Goal: Task Accomplishment & Management: Use online tool/utility

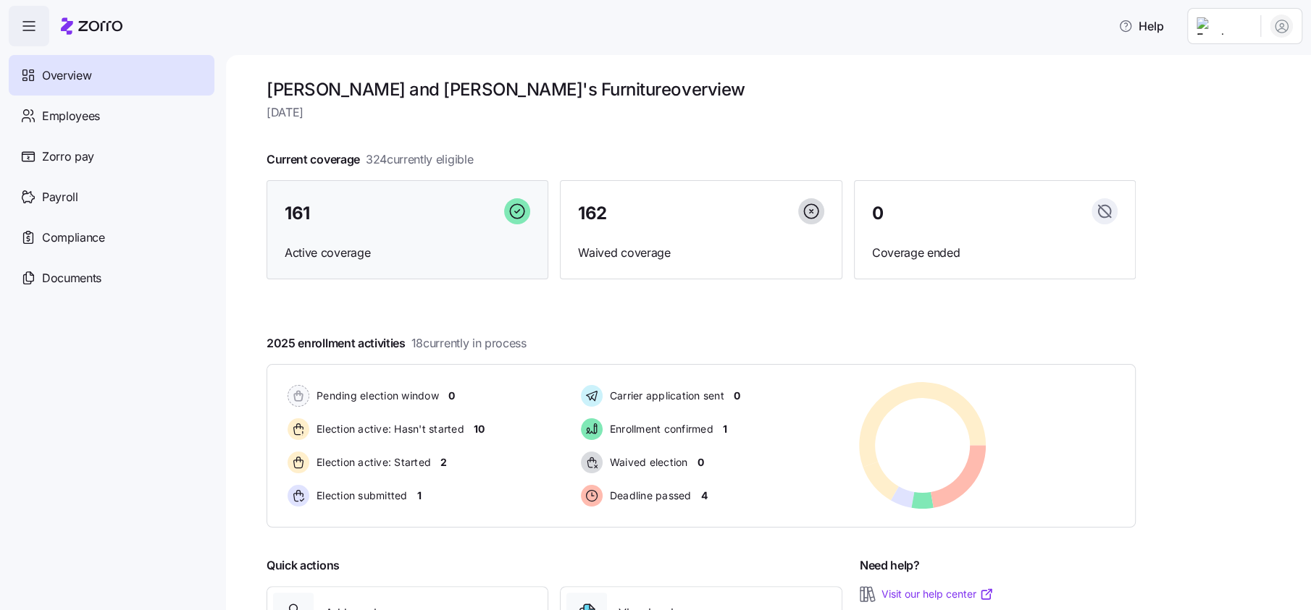
drag, startPoint x: 321, startPoint y: 207, endPoint x: 348, endPoint y: 219, distance: 29.2
click at [321, 207] on div "161" at bounding box center [407, 213] width 245 height 31
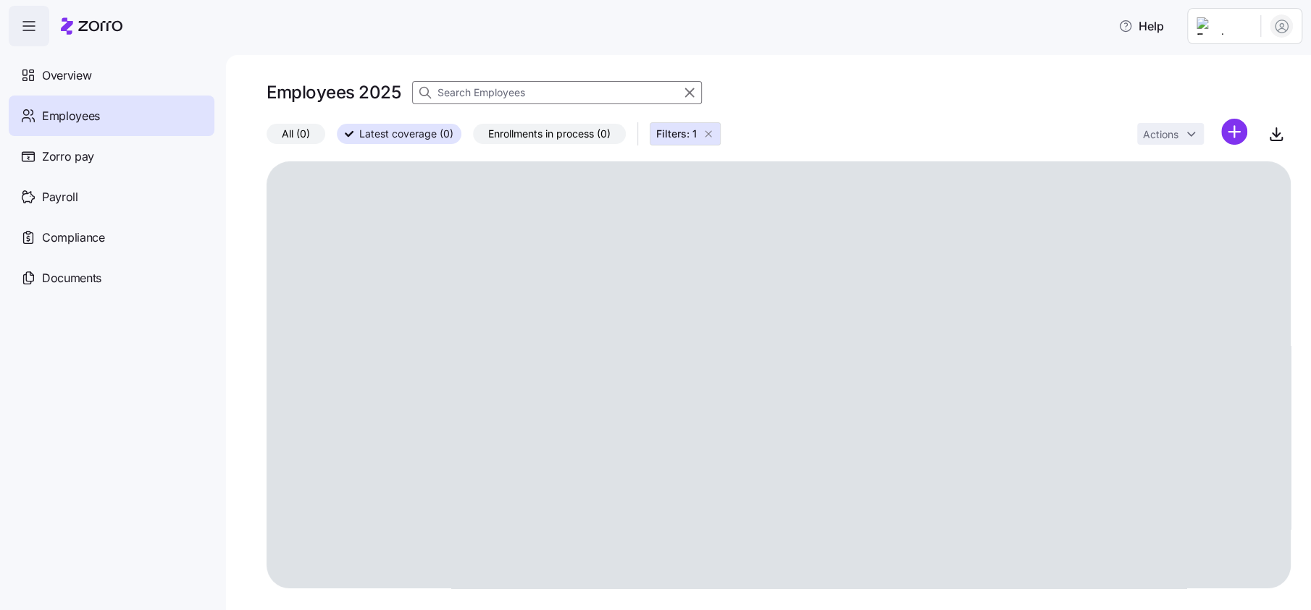
click at [508, 86] on input at bounding box center [557, 92] width 290 height 23
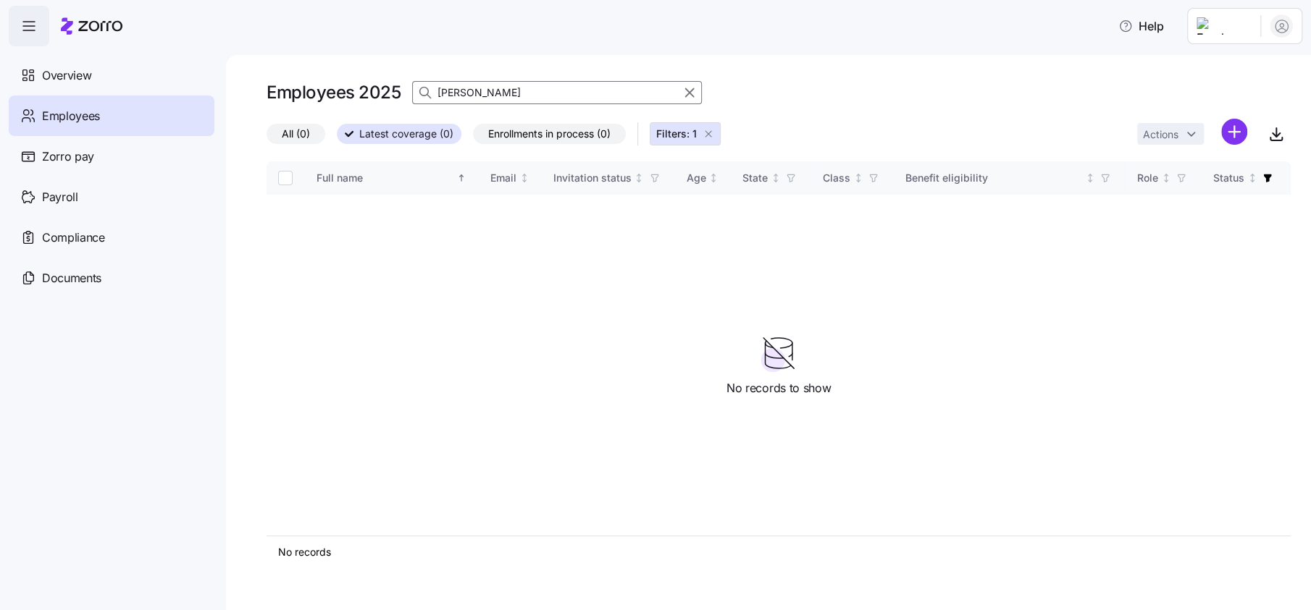
type input "[PERSON_NAME]"
click at [707, 131] on span "Filters: 1" at bounding box center [685, 134] width 58 height 14
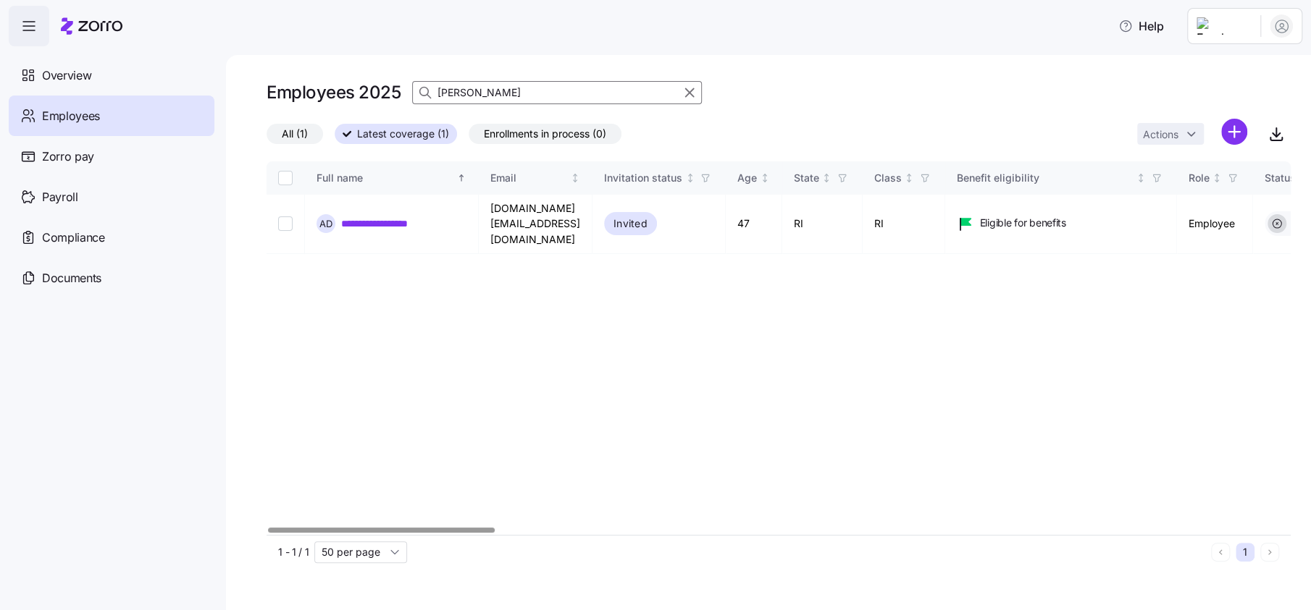
click at [316, 535] on div at bounding box center [778, 530] width 1024 height 9
click at [386, 534] on div at bounding box center [778, 530] width 1024 height 9
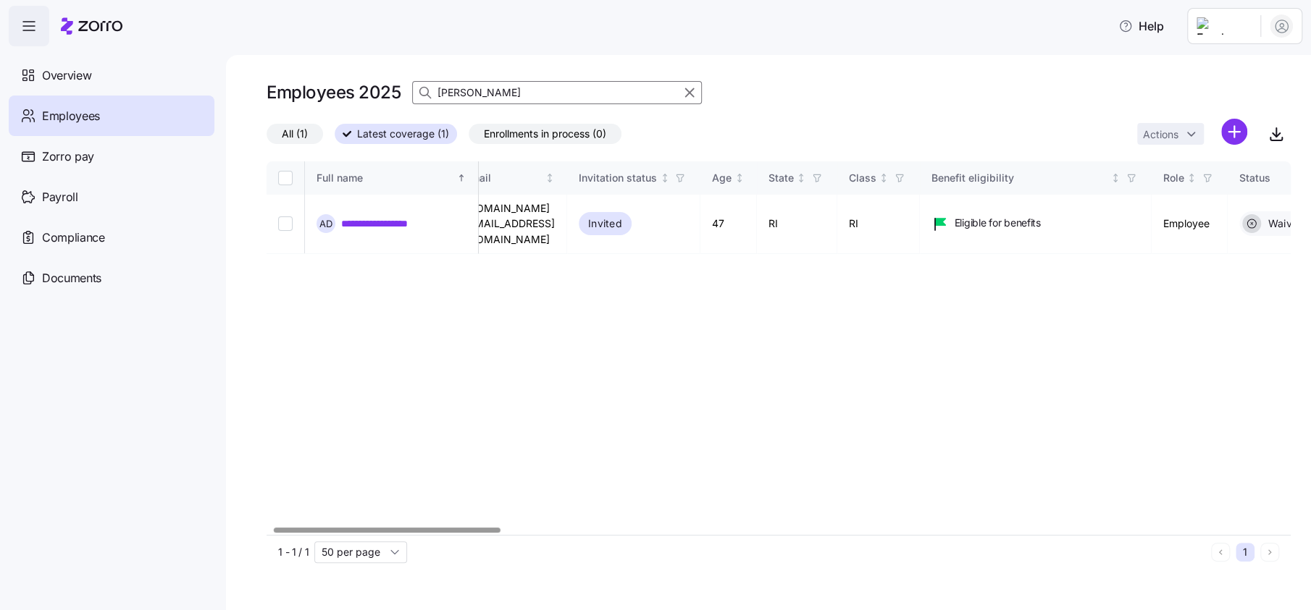
click at [387, 534] on div at bounding box center [778, 530] width 1024 height 9
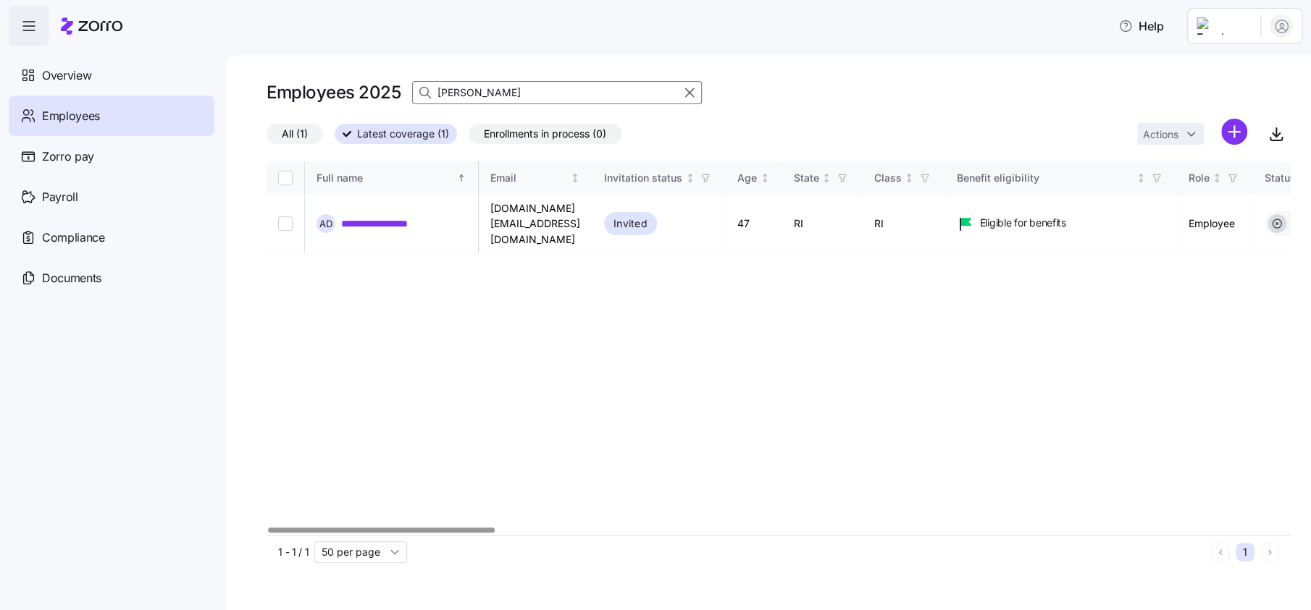
click at [292, 528] on div at bounding box center [381, 530] width 226 height 5
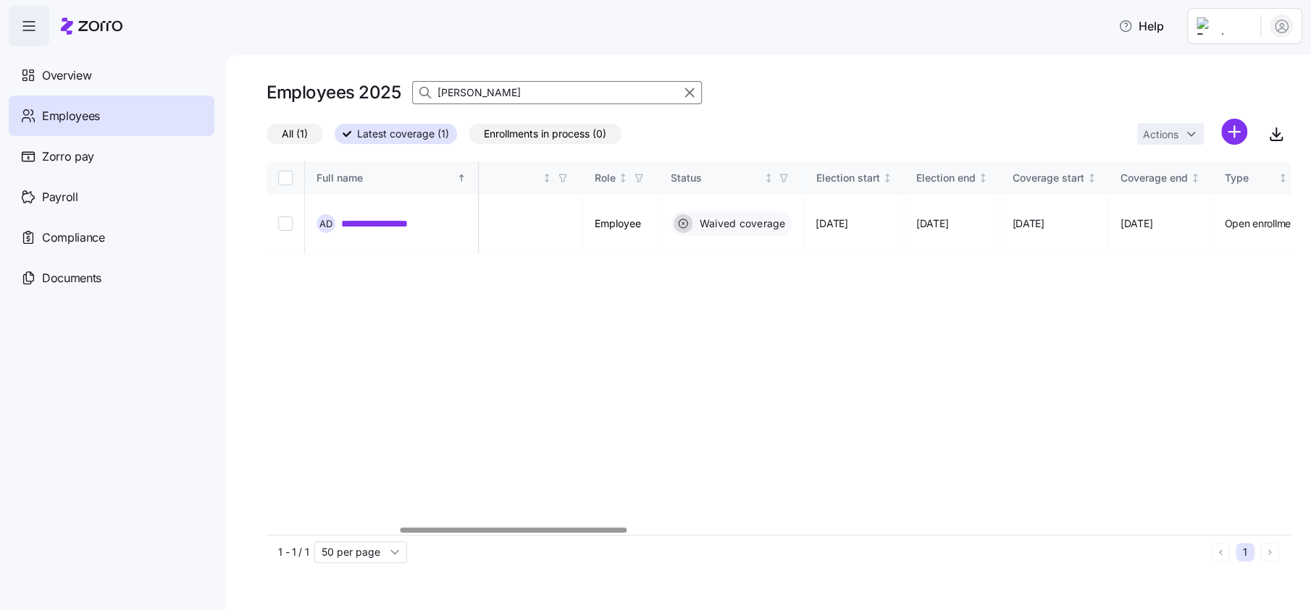
scroll to position [0, 659]
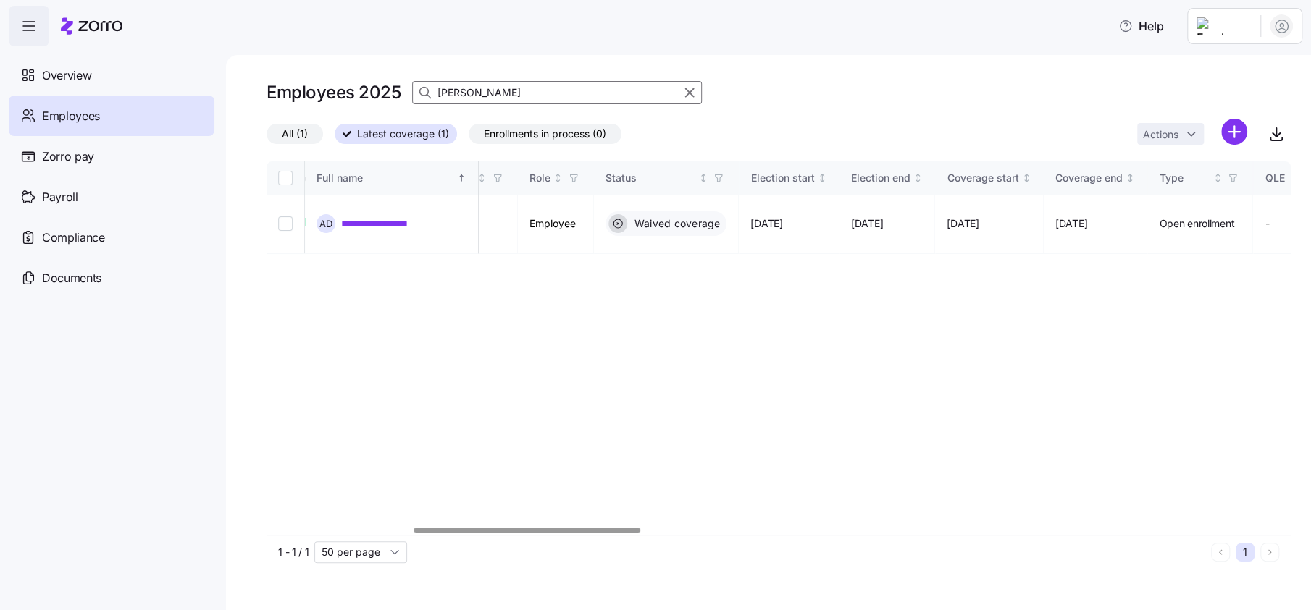
click at [591, 528] on div at bounding box center [526, 530] width 226 height 5
click at [599, 531] on div at bounding box center [527, 530] width 226 height 5
click at [62, 199] on span "Payroll" at bounding box center [60, 197] width 36 height 18
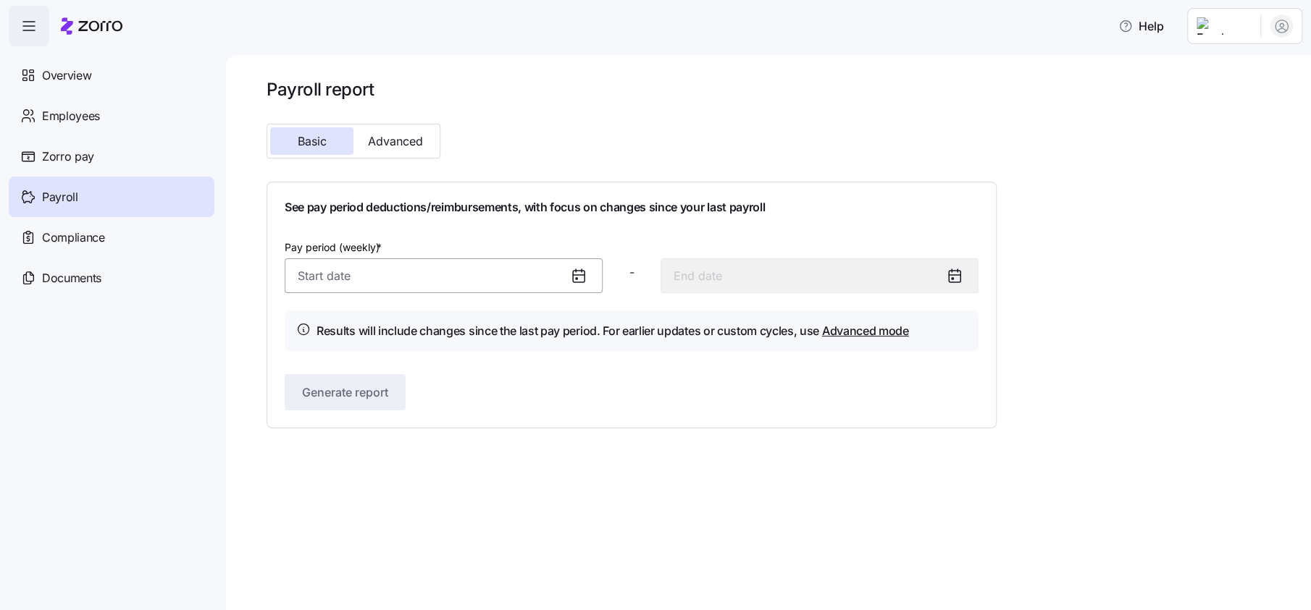
click at [325, 278] on input "Pay period (weekly) *" at bounding box center [444, 276] width 318 height 35
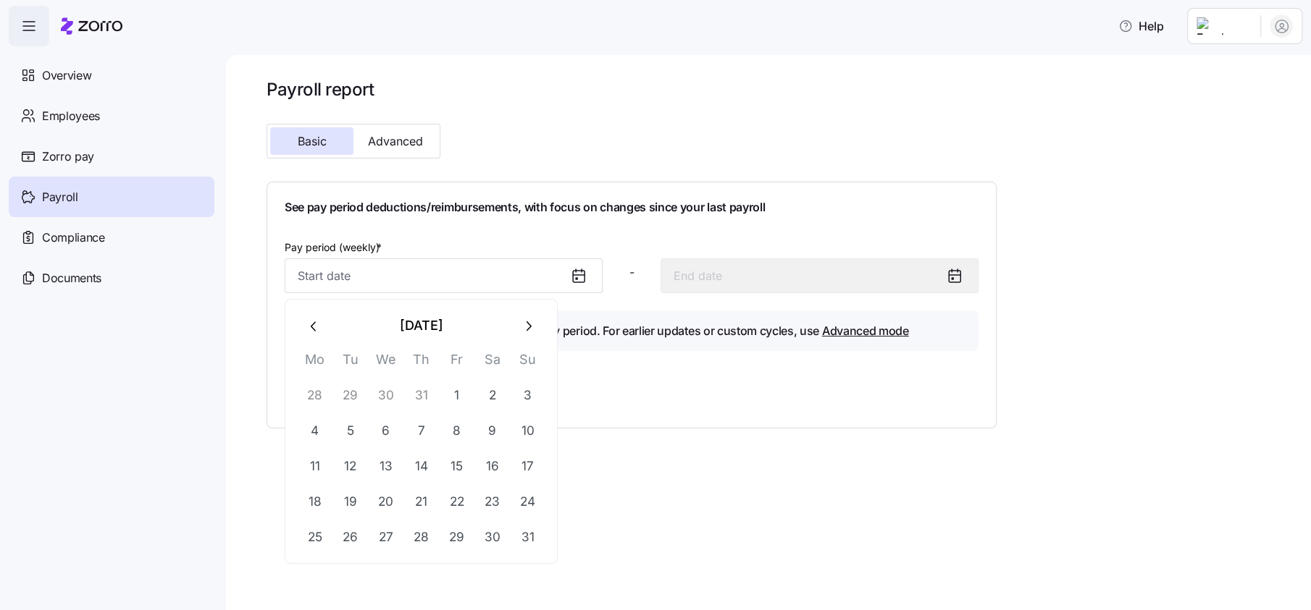
click at [348, 401] on button "29" at bounding box center [349, 395] width 35 height 35
type input "[DATE]"
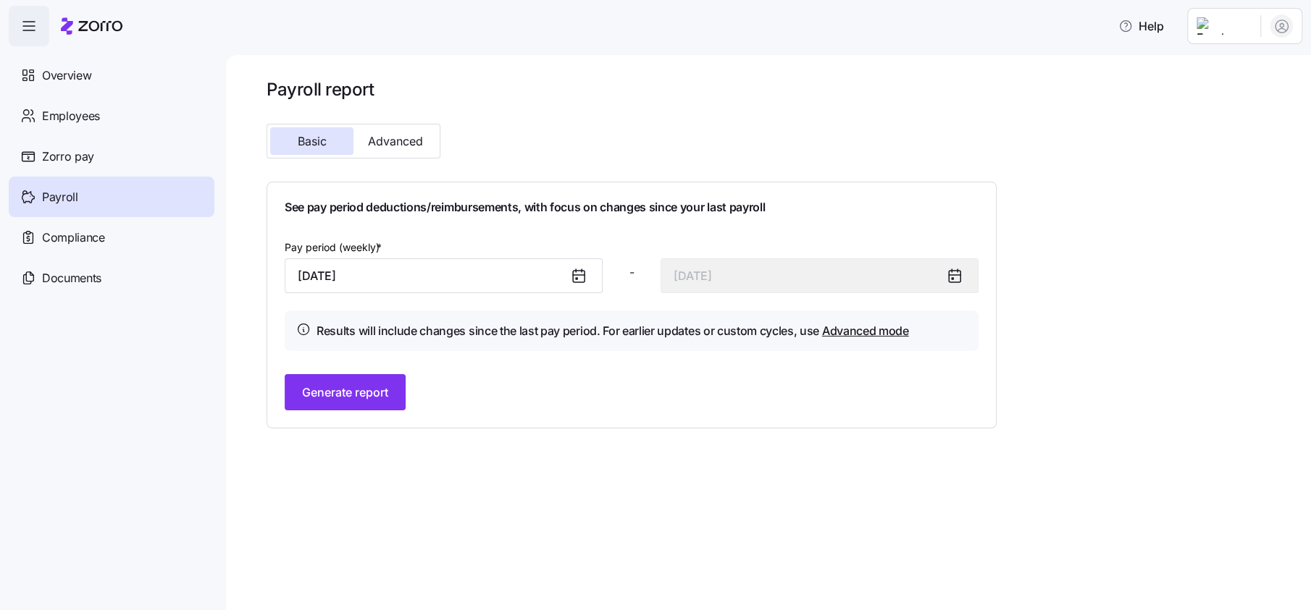
click at [348, 400] on span "Generate report" at bounding box center [345, 392] width 86 height 17
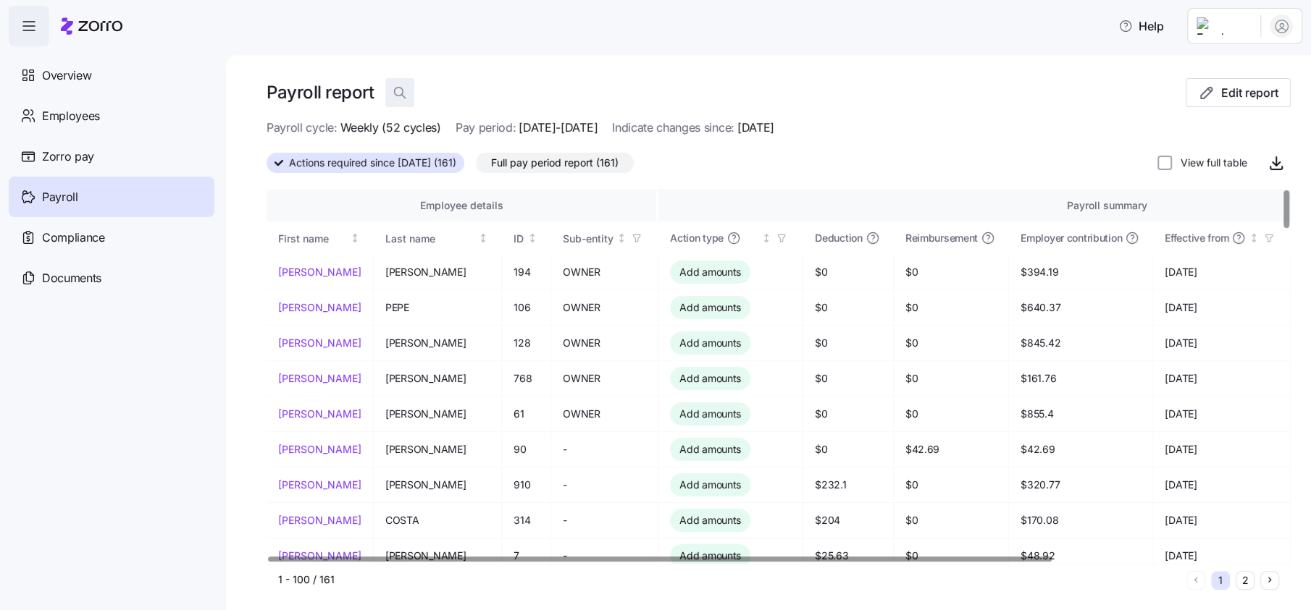
click at [408, 91] on span "button" at bounding box center [400, 93] width 28 height 28
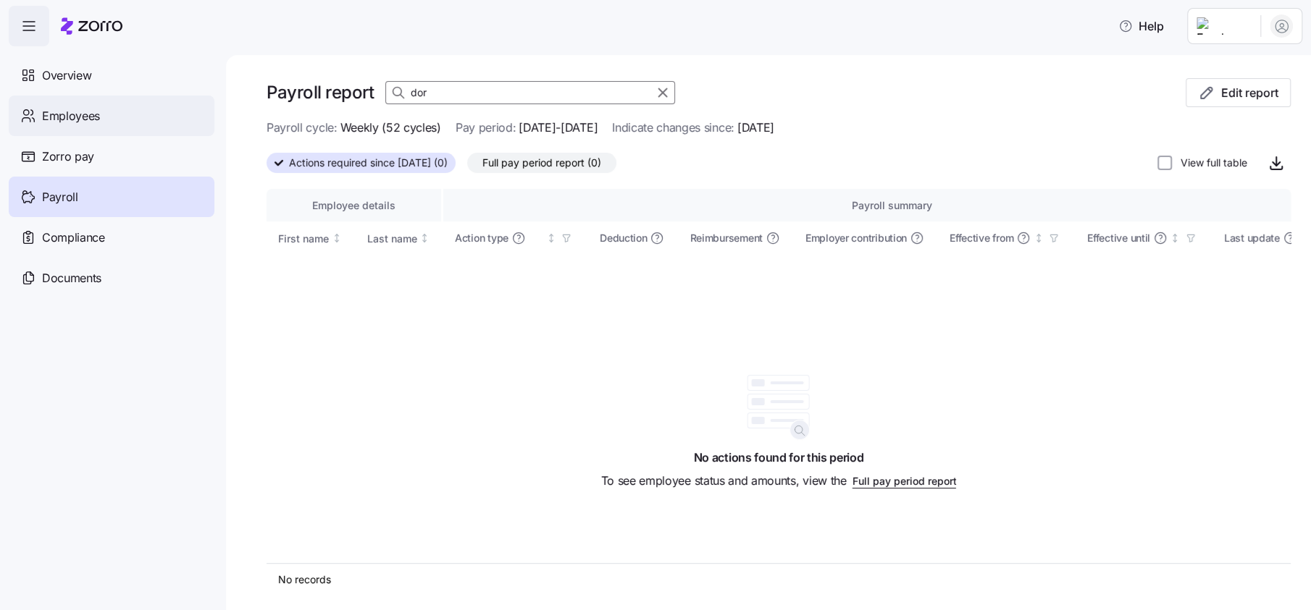
type input "dor"
click at [67, 112] on span "Employees" at bounding box center [71, 116] width 58 height 18
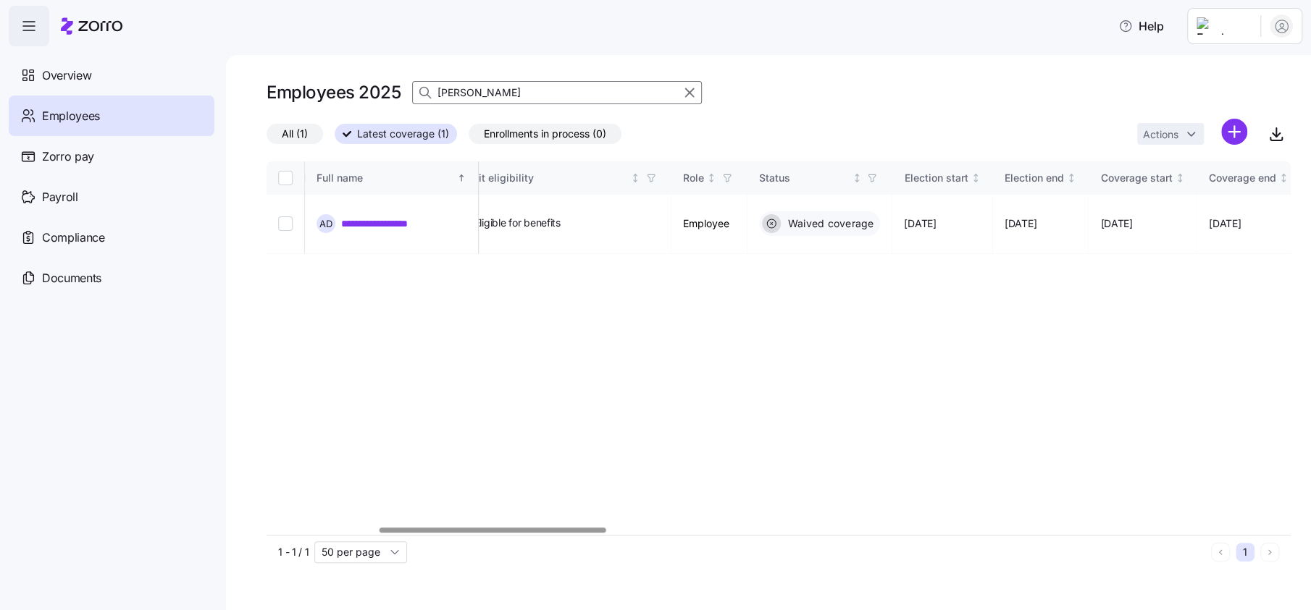
scroll to position [0, 503]
click at [492, 529] on div at bounding box center [778, 530] width 1024 height 9
click at [484, 92] on input "[PERSON_NAME]" at bounding box center [557, 92] width 290 height 23
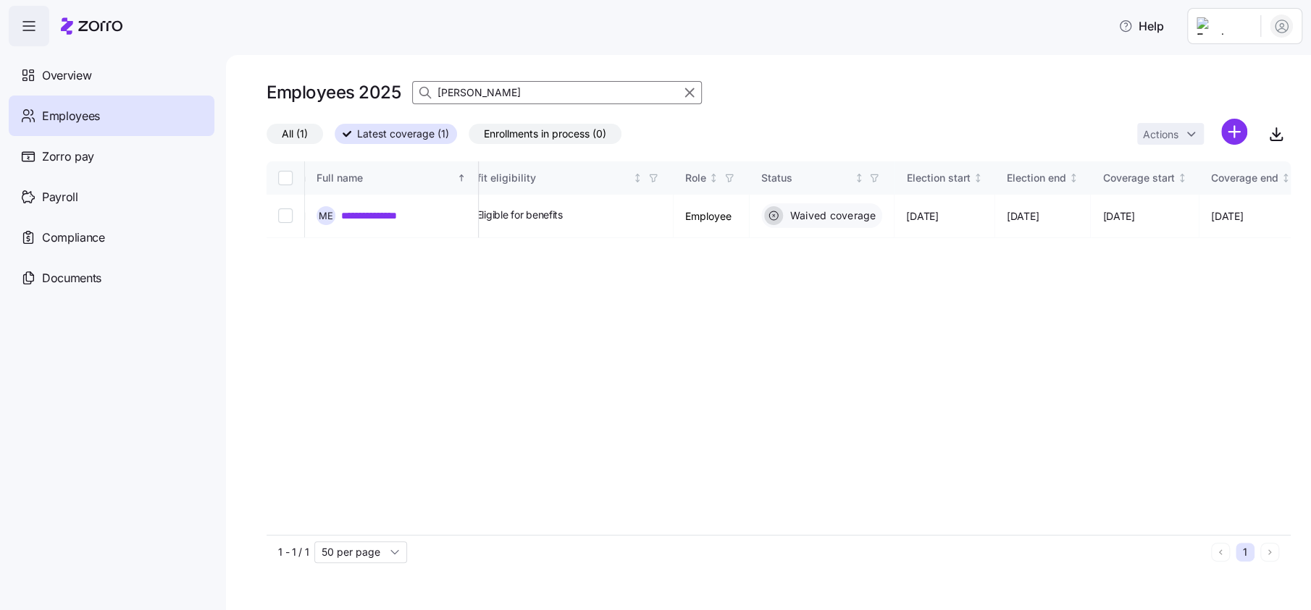
click at [490, 88] on input "[PERSON_NAME]" at bounding box center [557, 92] width 290 height 23
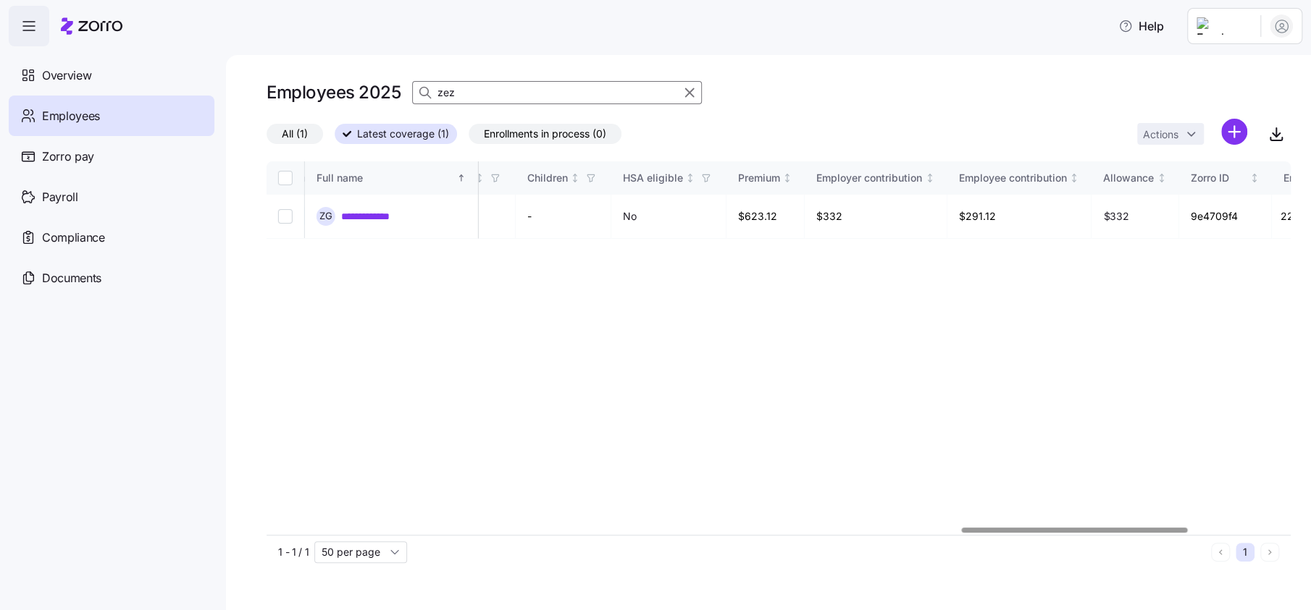
scroll to position [0, 3195]
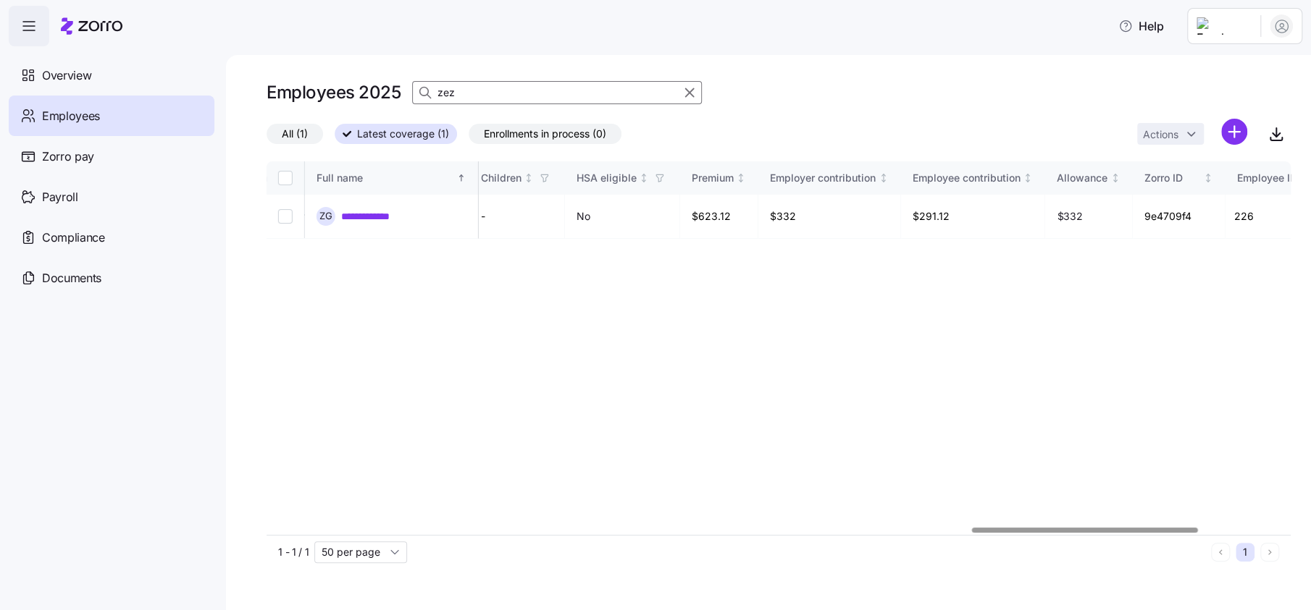
click at [1061, 528] on div at bounding box center [1084, 530] width 225 height 5
click at [489, 95] on input "zez" at bounding box center [557, 92] width 290 height 23
click at [501, 86] on input "[PERSON_NAME]" at bounding box center [557, 92] width 290 height 23
type input "[PERSON_NAME]"
